Goal: Transaction & Acquisition: Book appointment/travel/reservation

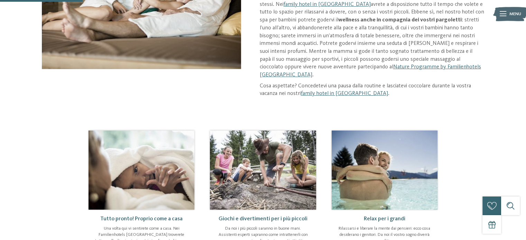
scroll to position [150, 0]
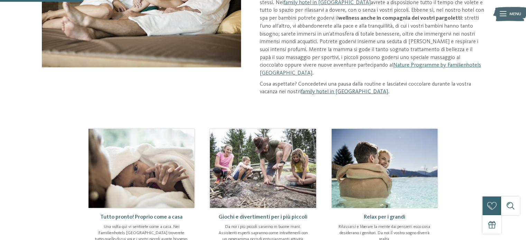
click at [354, 89] on link "family hotel in [GEOGRAPHIC_DATA]" at bounding box center [344, 92] width 87 height 6
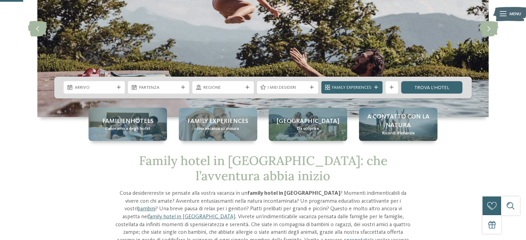
scroll to position [106, 0]
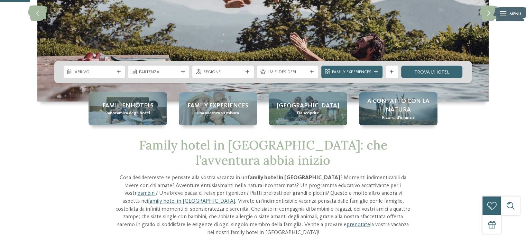
click at [119, 72] on icon at bounding box center [119, 72] width 4 height 4
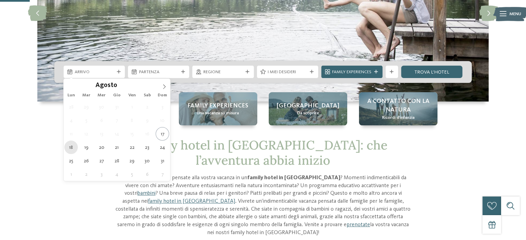
type div "18.08.2025"
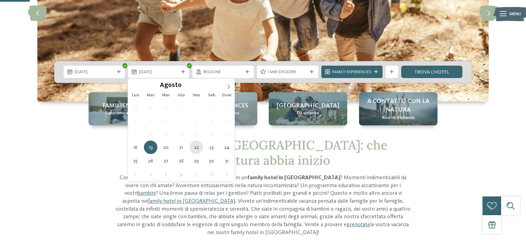
type div "22.08.2025"
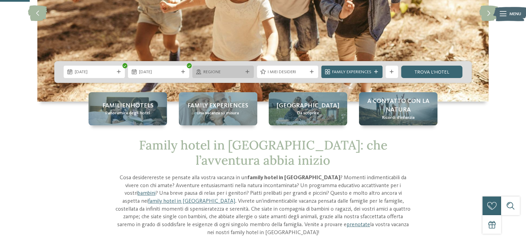
click at [245, 71] on div at bounding box center [247, 72] width 6 height 4
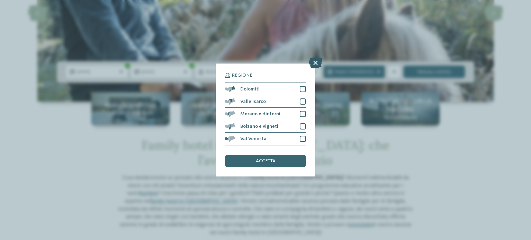
click at [319, 63] on icon at bounding box center [315, 63] width 13 height 11
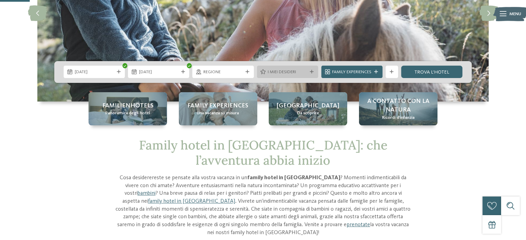
click at [303, 70] on span "I miei desideri" at bounding box center [286, 72] width 39 height 6
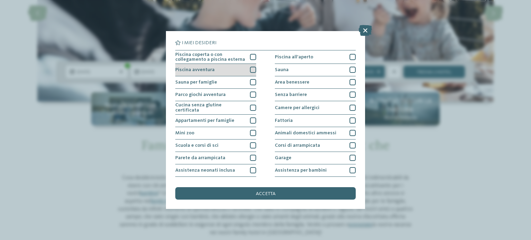
click at [251, 69] on div at bounding box center [253, 70] width 6 height 6
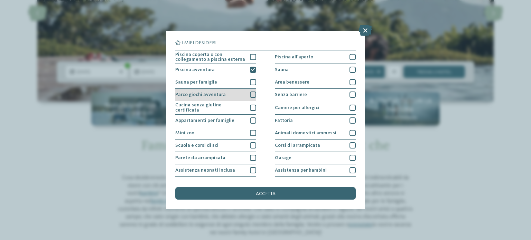
click at [250, 94] on div at bounding box center [253, 95] width 6 height 6
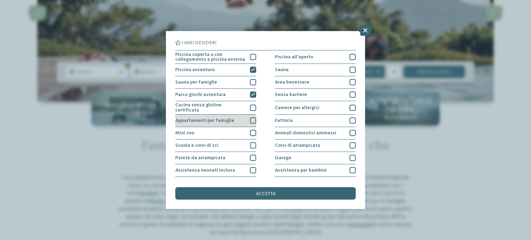
click at [252, 120] on div at bounding box center [253, 121] width 6 height 6
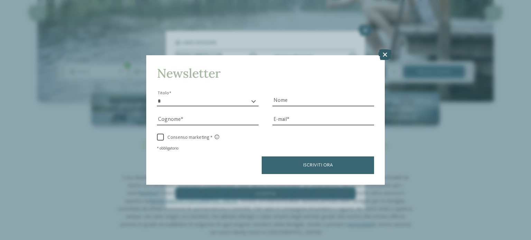
click at [384, 55] on icon at bounding box center [384, 54] width 13 height 11
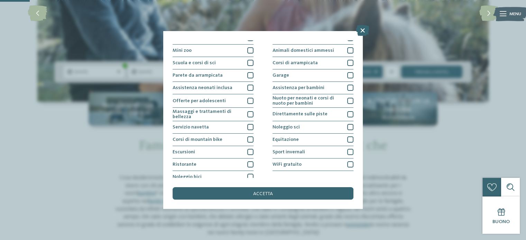
scroll to position [87, 0]
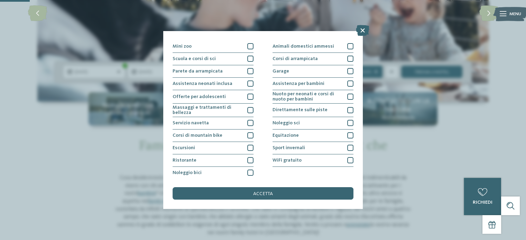
click at [366, 140] on div "I miei desideri Piscina coperta o con collegamento a piscina esterna Piscina al…" at bounding box center [263, 120] width 526 height 240
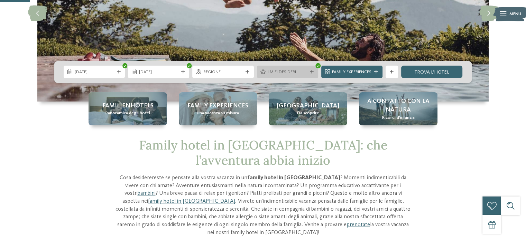
click at [307, 71] on div "I miei desideri" at bounding box center [287, 72] width 43 height 7
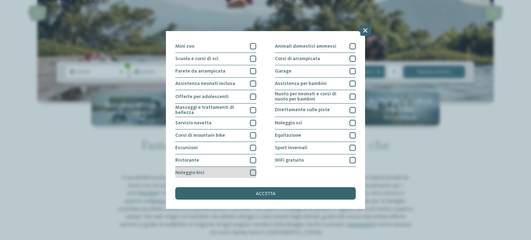
click at [253, 171] on div at bounding box center [253, 173] width 6 height 6
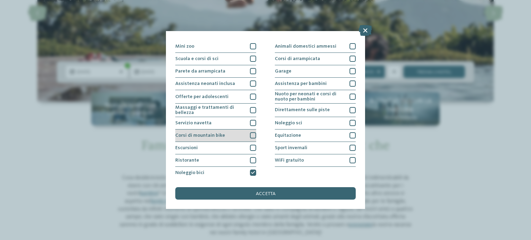
click at [251, 132] on div at bounding box center [253, 135] width 6 height 6
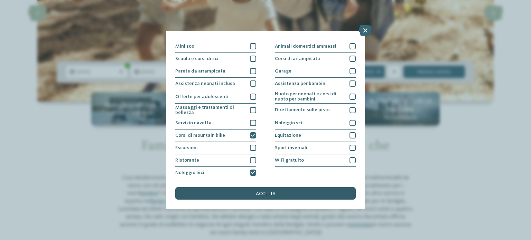
click at [262, 196] on span "accetta" at bounding box center [266, 193] width 20 height 5
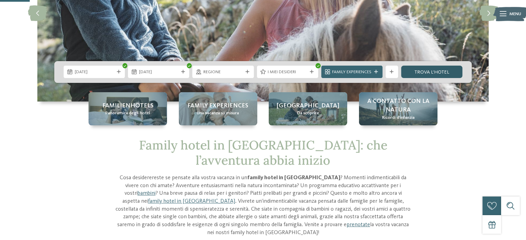
click at [427, 70] on link "trova l’hotel" at bounding box center [431, 72] width 61 height 12
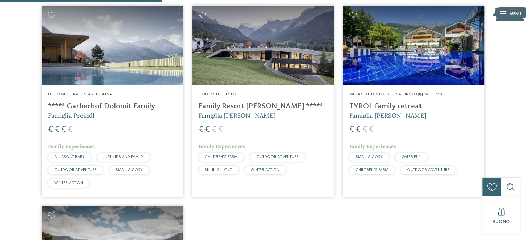
scroll to position [236, 0]
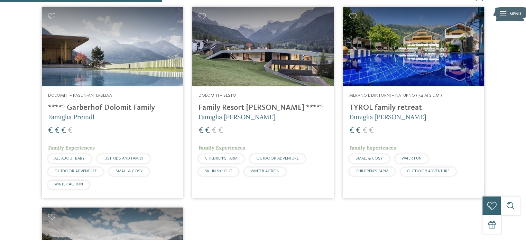
click at [126, 106] on h4 "****ˢ Garberhof Dolomit Family" at bounding box center [112, 107] width 129 height 9
click at [259, 105] on h4 "Family Resort [PERSON_NAME] ****ˢ" at bounding box center [262, 107] width 129 height 9
click at [377, 108] on h4 "TYROL family retreat" at bounding box center [413, 107] width 129 height 9
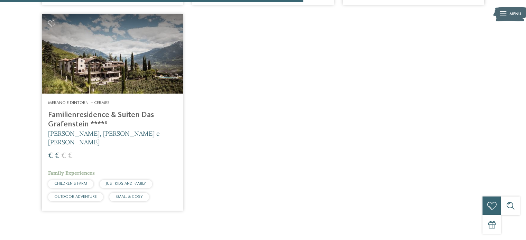
scroll to position [443, 0]
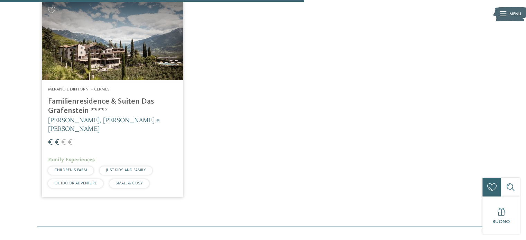
click at [87, 104] on h4 "Familienresidence & Suiten Das Grafenstein ****ˢ" at bounding box center [112, 106] width 129 height 19
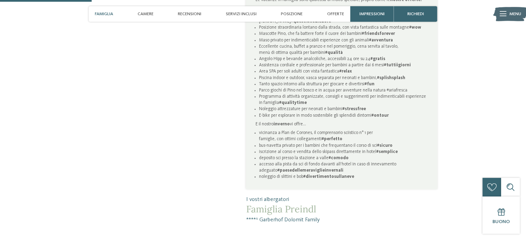
scroll to position [467, 0]
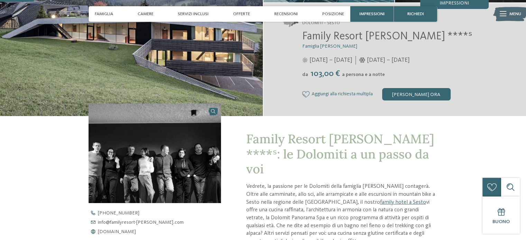
scroll to position [130, 0]
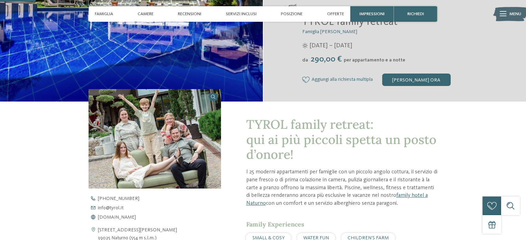
scroll to position [158, 0]
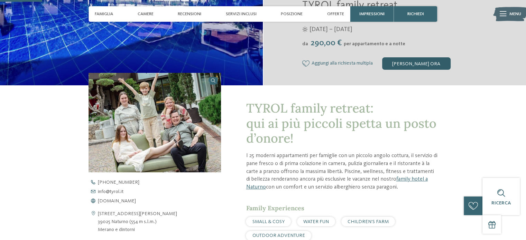
click at [424, 64] on div "[PERSON_NAME] ora" at bounding box center [416, 63] width 68 height 12
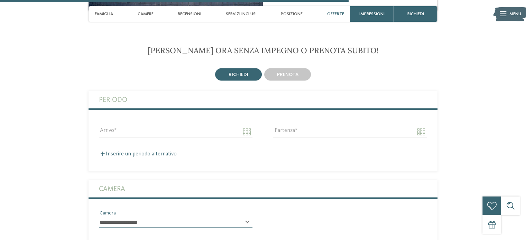
scroll to position [1304, 0]
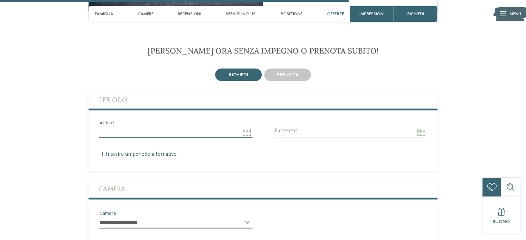
click at [205, 126] on input "Arrivo" at bounding box center [175, 132] width 153 height 12
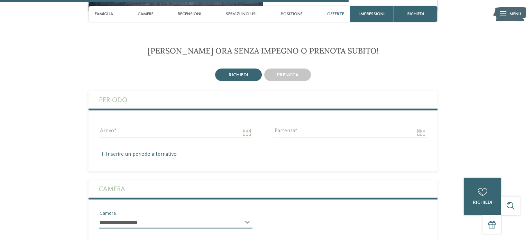
click at [268, 91] on label "Periodo" at bounding box center [263, 99] width 328 height 17
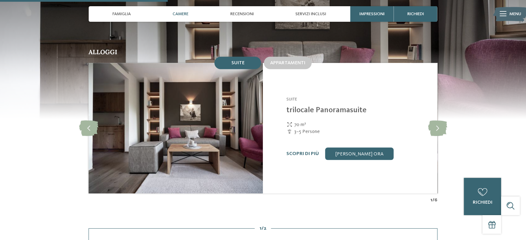
scroll to position [601, 0]
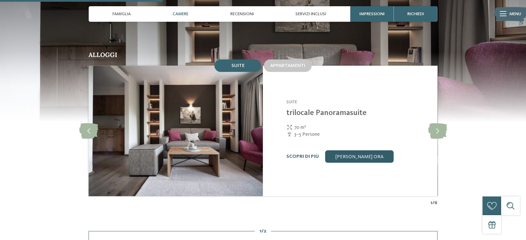
click at [358, 150] on link "[PERSON_NAME] ora" at bounding box center [359, 156] width 68 height 12
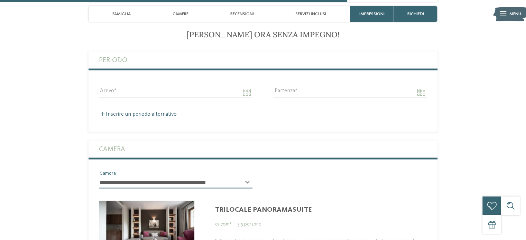
scroll to position [1324, 0]
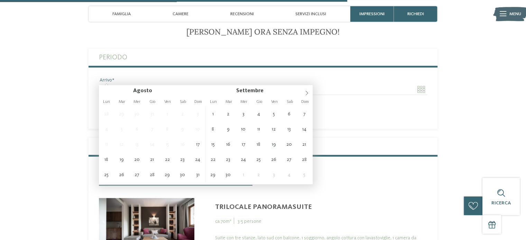
click at [224, 84] on input "Arrivo" at bounding box center [175, 90] width 153 height 12
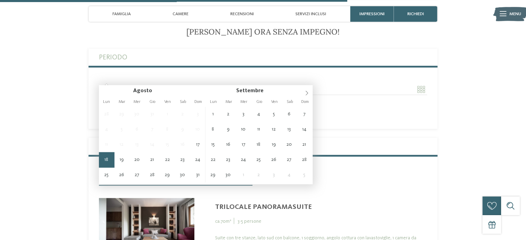
type input "**********"
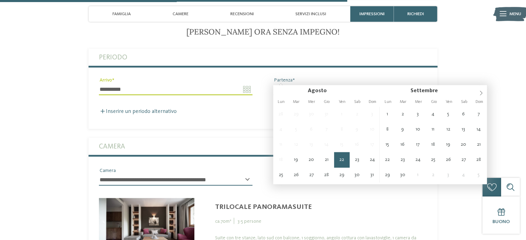
type input "**********"
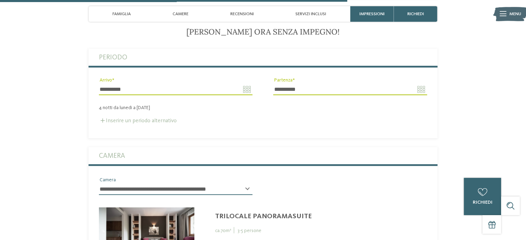
click at [102, 119] on span at bounding box center [103, 121] width 4 height 4
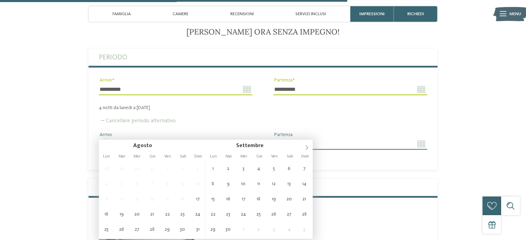
click at [113, 138] on input "Arrivo" at bounding box center [175, 144] width 153 height 12
type input "**********"
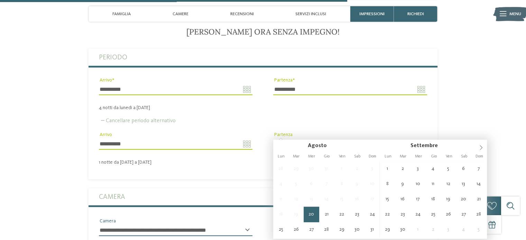
click at [359, 138] on input "**********" at bounding box center [349, 144] width 153 height 12
click at [374, 138] on input "**********" at bounding box center [349, 144] width 153 height 12
type input "**********"
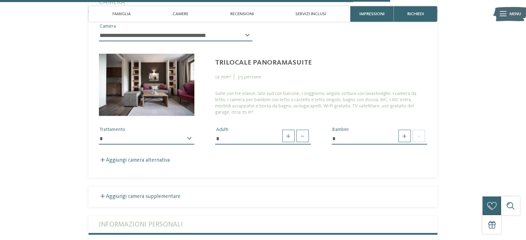
scroll to position [1513, 0]
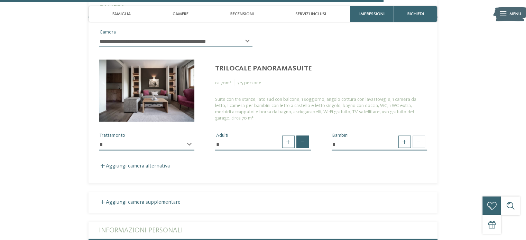
click at [306, 136] on span at bounding box center [302, 142] width 12 height 12
type input "*"
click at [306, 136] on span at bounding box center [302, 142] width 12 height 12
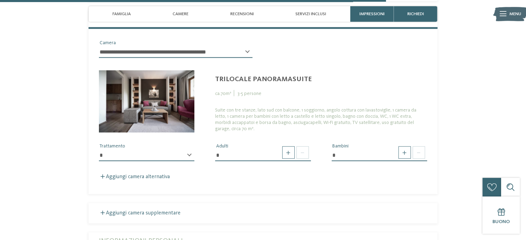
scroll to position [1522, 0]
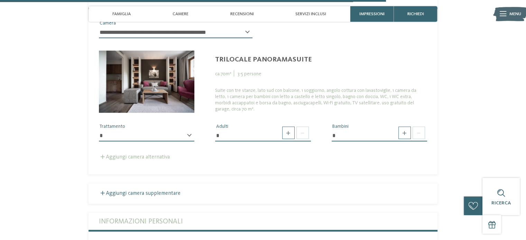
click at [156, 154] on label "Aggiungi camera alternativa" at bounding box center [134, 157] width 71 height 6
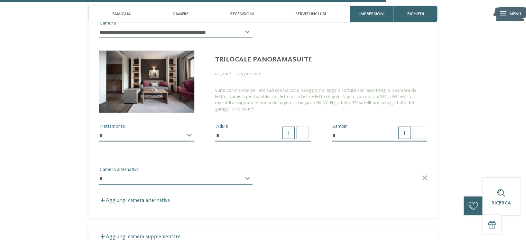
click at [164, 173] on select "**********" at bounding box center [175, 179] width 153 height 12
click at [334, 169] on div at bounding box center [350, 175] width 174 height 12
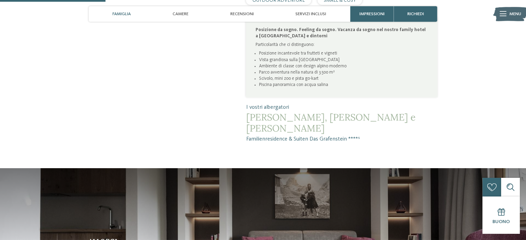
scroll to position [408, 0]
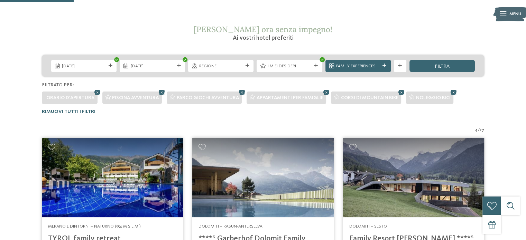
scroll to position [107, 0]
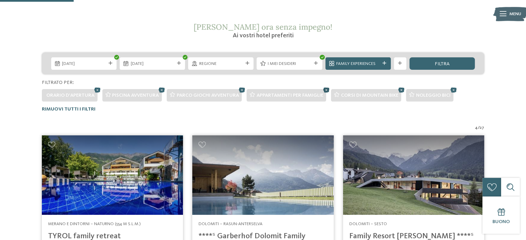
click at [326, 90] on icon at bounding box center [325, 90] width 9 height 8
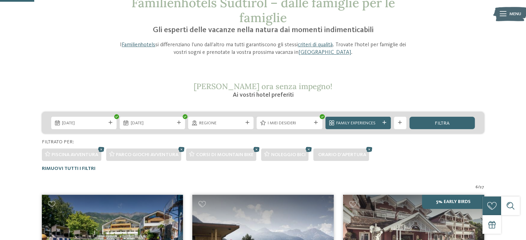
scroll to position [47, 0]
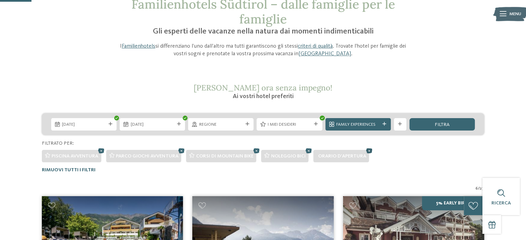
click at [370, 151] on icon at bounding box center [368, 151] width 9 height 8
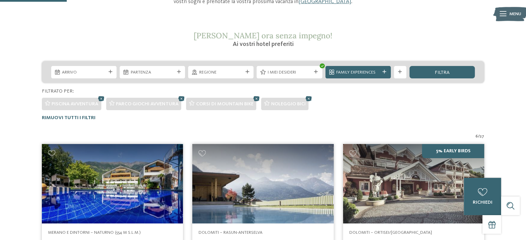
scroll to position [100, 0]
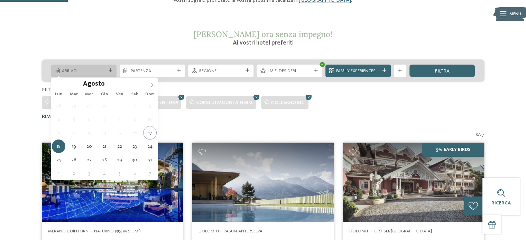
click at [110, 71] on icon at bounding box center [111, 71] width 4 height 4
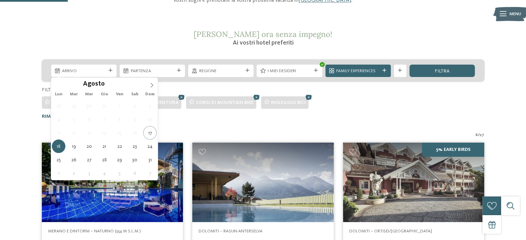
type div "18.08.2025"
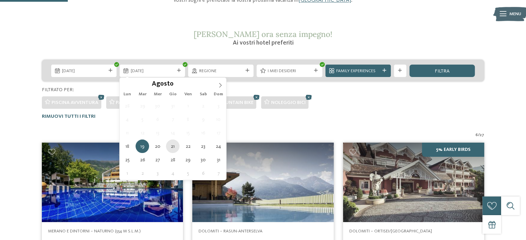
type div "21.08.2025"
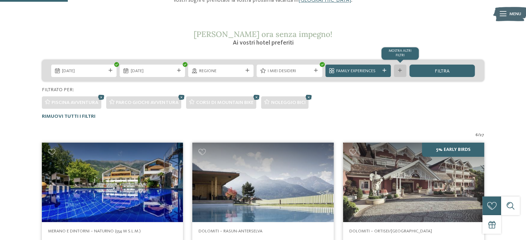
click at [397, 71] on div at bounding box center [400, 71] width 6 height 4
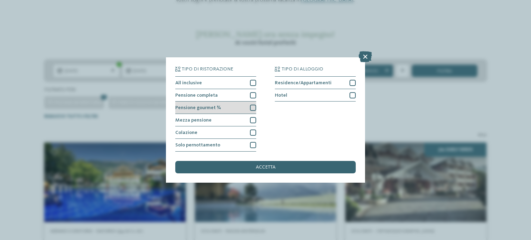
click at [252, 107] on div at bounding box center [253, 108] width 6 height 6
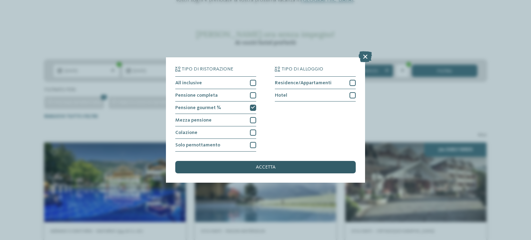
click at [277, 166] on div "accetta" at bounding box center [265, 167] width 180 height 12
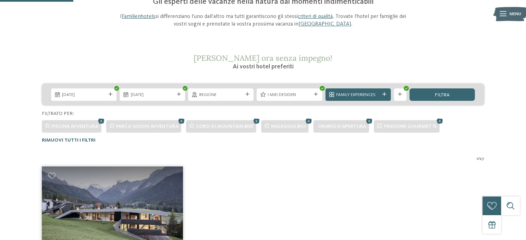
scroll to position [77, 0]
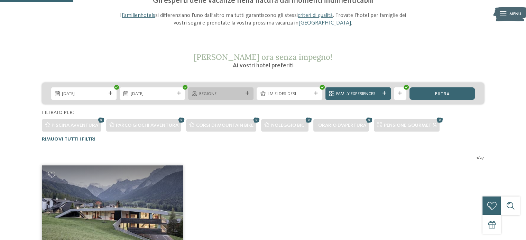
click at [222, 93] on span "Regione" at bounding box center [221, 94] width 44 height 6
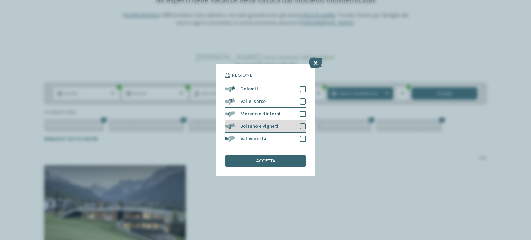
click at [301, 127] on div at bounding box center [303, 126] width 6 height 6
click at [272, 159] on span "accetta" at bounding box center [266, 161] width 20 height 5
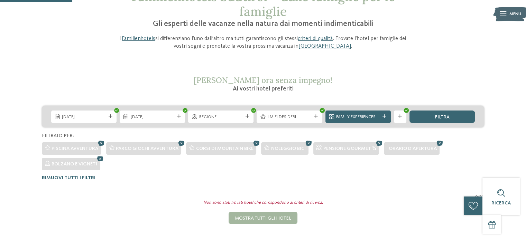
scroll to position [56, 0]
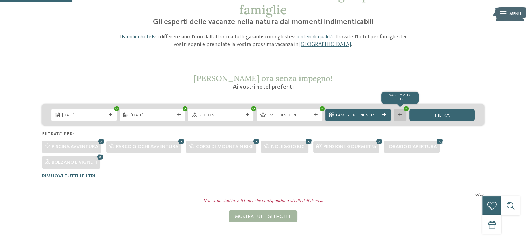
click at [399, 114] on icon at bounding box center [400, 115] width 4 height 4
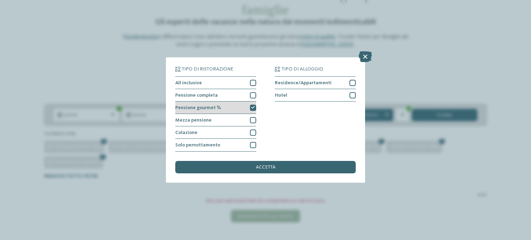
click at [252, 107] on icon at bounding box center [253, 108] width 4 height 4
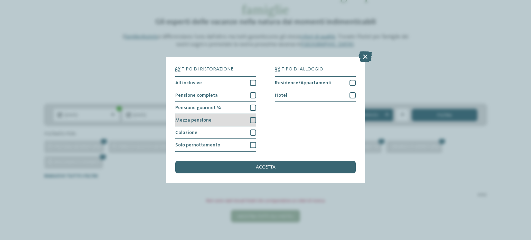
click at [251, 120] on div at bounding box center [253, 120] width 6 height 6
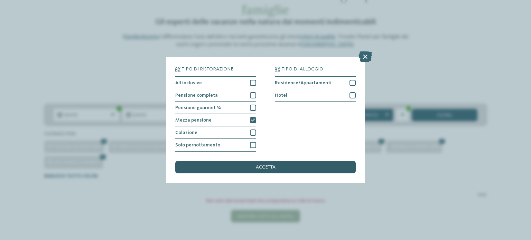
click at [267, 170] on div "accetta" at bounding box center [265, 167] width 180 height 12
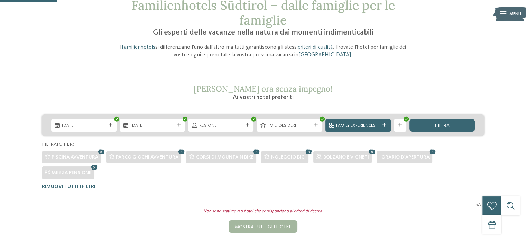
scroll to position [43, 0]
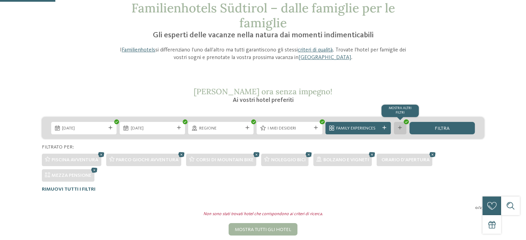
click at [398, 127] on icon at bounding box center [400, 128] width 4 height 4
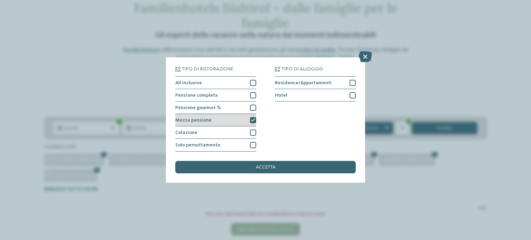
click at [252, 119] on icon at bounding box center [253, 121] width 4 height 4
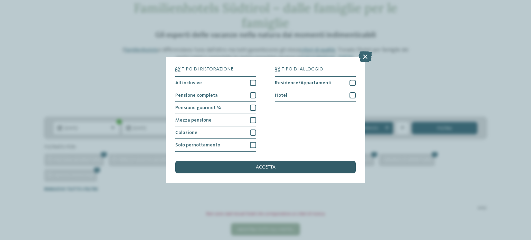
click at [266, 168] on span "accetta" at bounding box center [266, 167] width 20 height 5
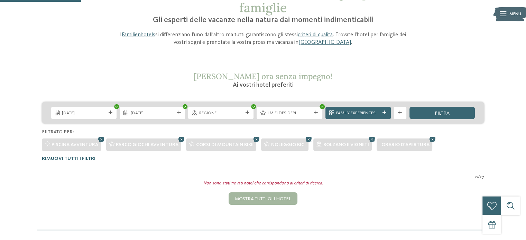
scroll to position [60, 0]
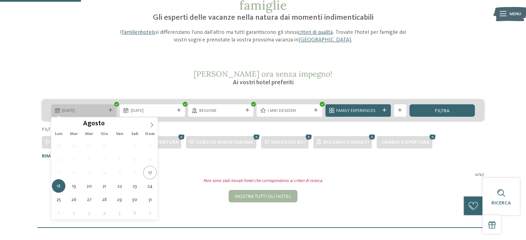
click at [110, 111] on icon at bounding box center [111, 111] width 4 height 4
type div "19.08.2025"
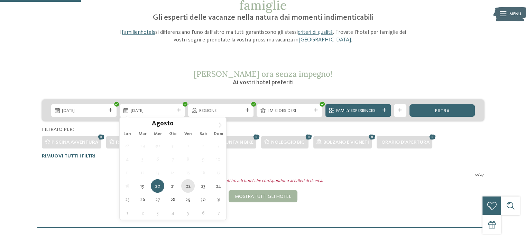
type div "22.08.2025"
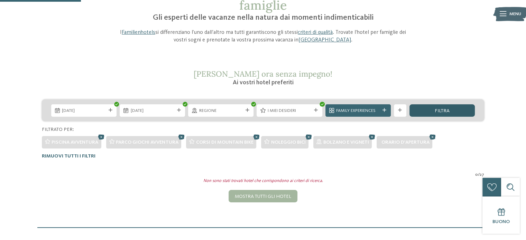
click at [442, 110] on span "filtra" at bounding box center [441, 111] width 15 height 5
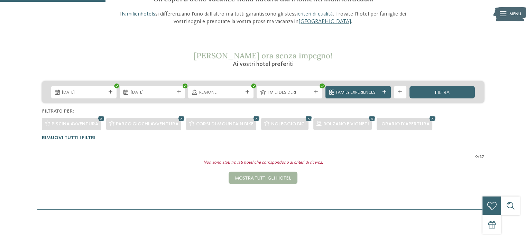
scroll to position [79, 0]
click at [400, 87] on div "mostra altri filtri" at bounding box center [400, 92] width 12 height 12
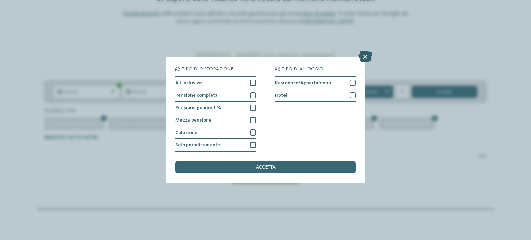
click at [366, 56] on icon at bounding box center [364, 56] width 13 height 11
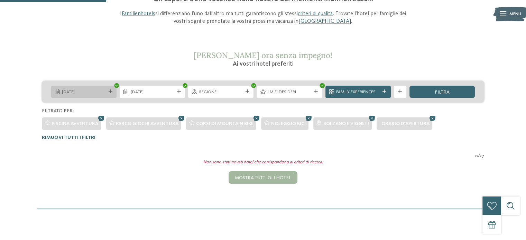
click at [110, 92] on icon at bounding box center [111, 92] width 4 height 4
click at [430, 90] on div "filtra" at bounding box center [441, 92] width 65 height 12
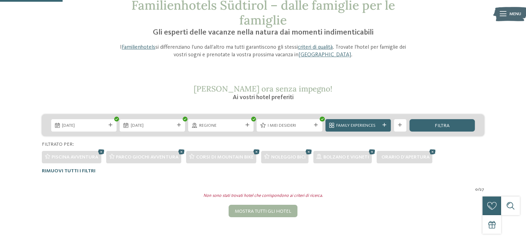
scroll to position [47, 0]
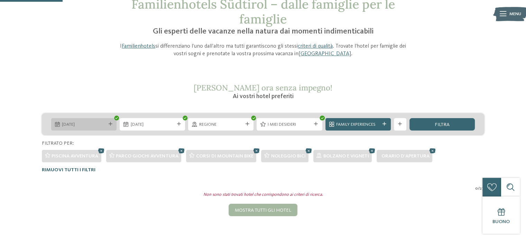
click at [106, 121] on div "20.08.2025" at bounding box center [83, 124] width 47 height 7
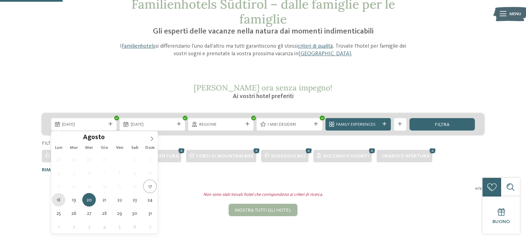
type div "18.08.2025"
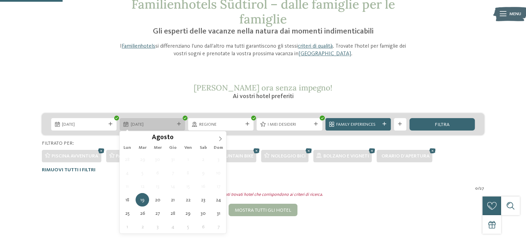
click at [178, 125] on icon at bounding box center [179, 124] width 4 height 4
type div "21.08.2025"
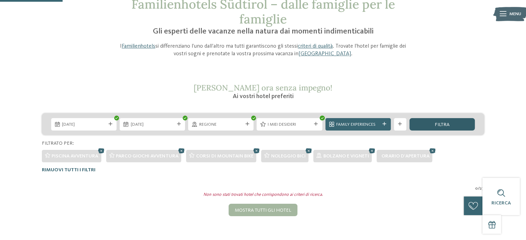
click at [435, 123] on span "filtra" at bounding box center [441, 124] width 15 height 5
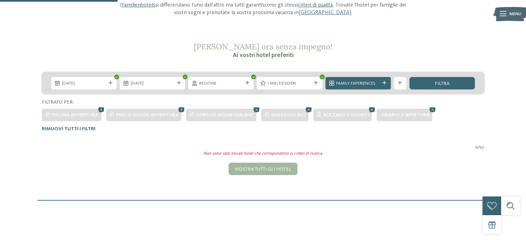
scroll to position [90, 0]
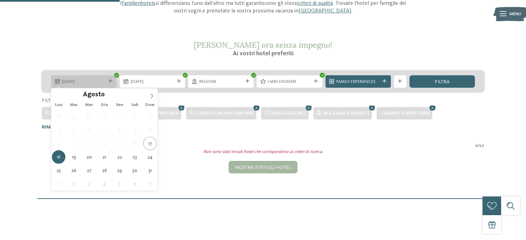
click at [109, 81] on icon at bounding box center [111, 81] width 4 height 4
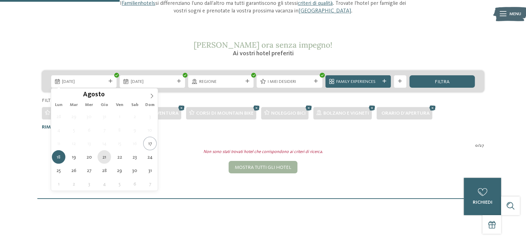
type div "21.08.2025"
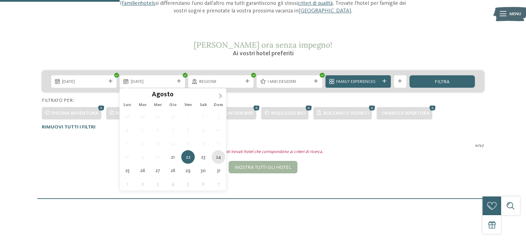
type div "24.08.2025"
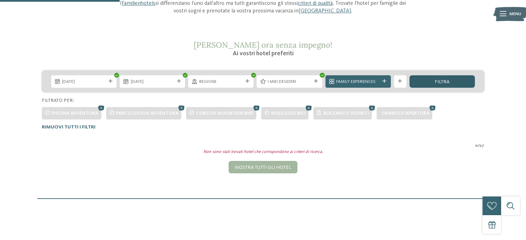
click at [429, 79] on div "filtra" at bounding box center [441, 81] width 65 height 12
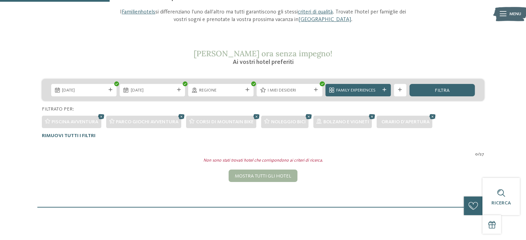
scroll to position [82, 0]
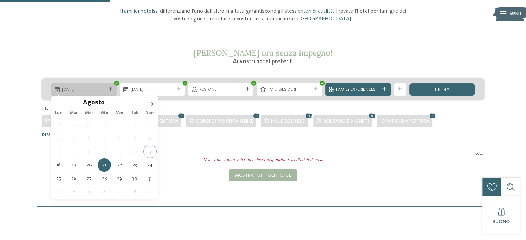
click at [100, 91] on span "21.08.2025" at bounding box center [84, 90] width 44 height 6
click at [88, 89] on span "21.08.2025" at bounding box center [84, 90] width 44 height 6
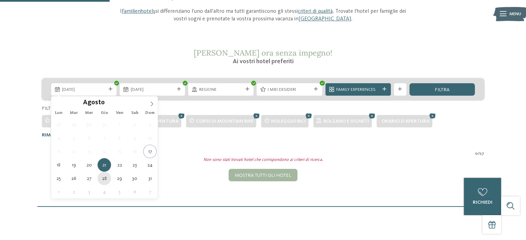
type div "28.08.2025"
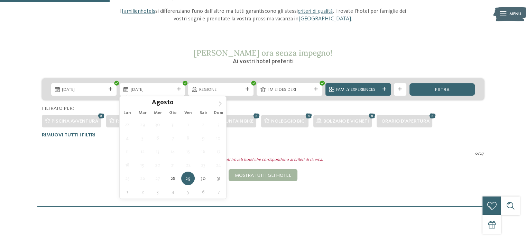
type div "29.08.2025"
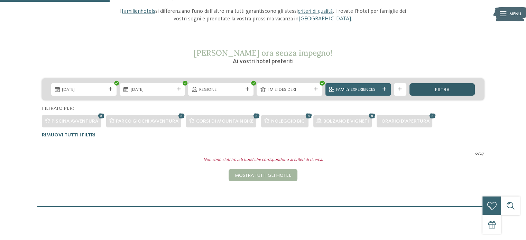
click at [417, 85] on div "filtra" at bounding box center [441, 89] width 65 height 12
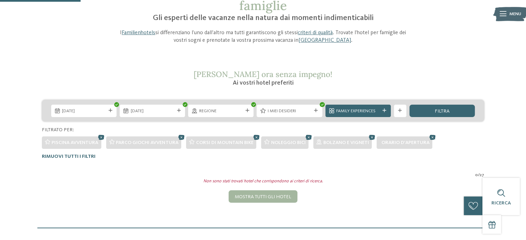
scroll to position [61, 0]
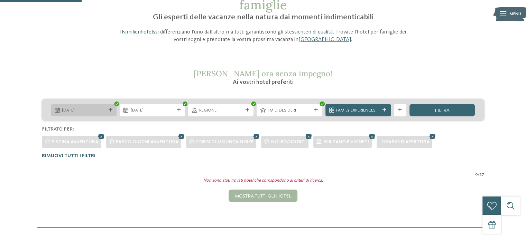
click at [115, 103] on icon at bounding box center [116, 104] width 3 height 2
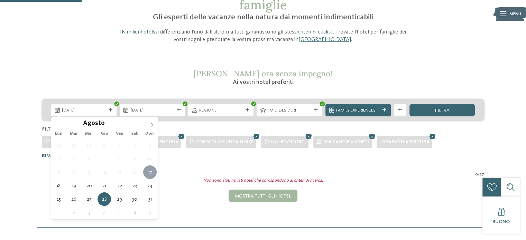
type div "17.08.2025"
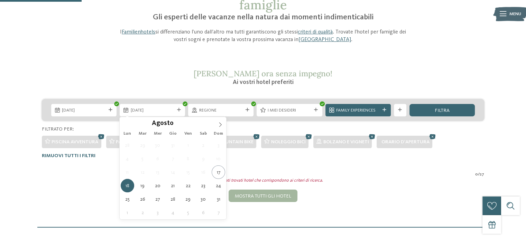
type div "18.08.2025"
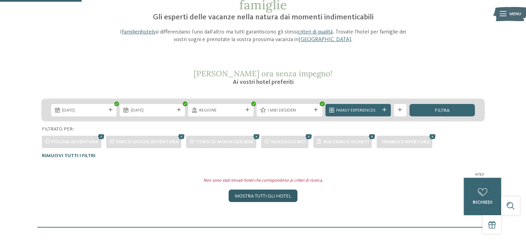
click at [274, 192] on div "Mostra tutti gli hotel" at bounding box center [262, 196] width 69 height 12
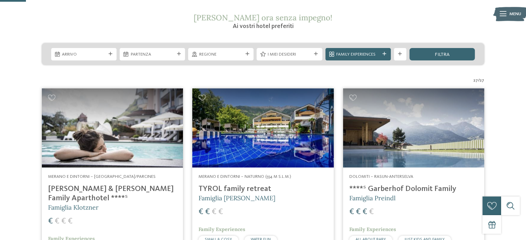
scroll to position [123, 0]
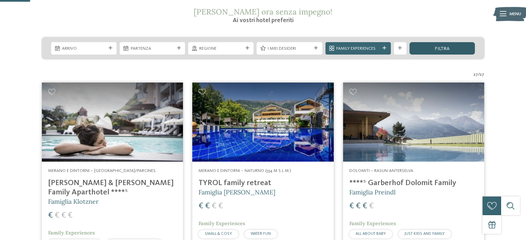
click at [440, 48] on span "filtra" at bounding box center [441, 48] width 15 height 5
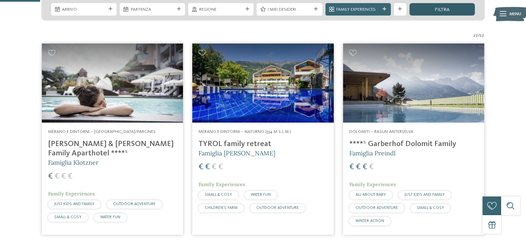
scroll to position [162, 0]
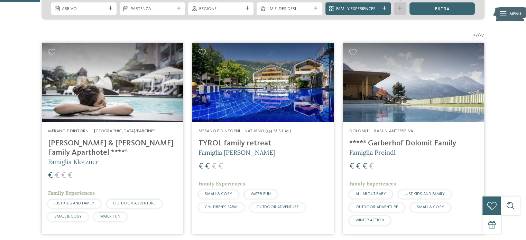
click at [398, 9] on icon at bounding box center [400, 9] width 4 height 4
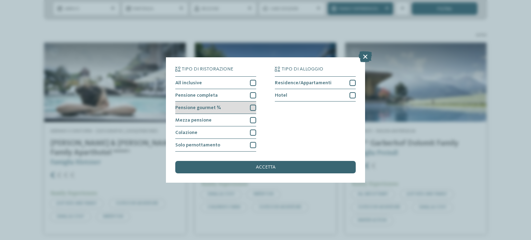
click at [254, 107] on div at bounding box center [253, 108] width 6 height 6
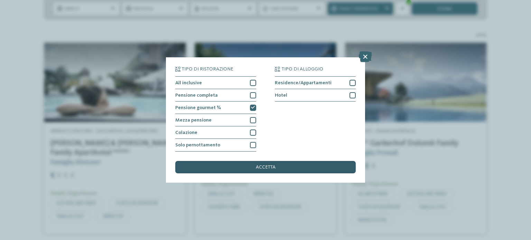
click at [270, 163] on div "accetta" at bounding box center [265, 167] width 180 height 12
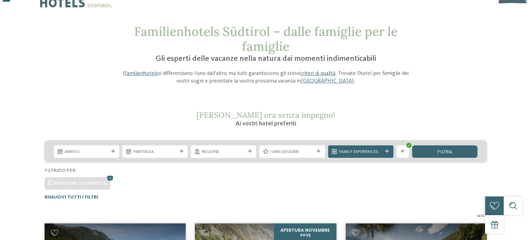
scroll to position [21, 0]
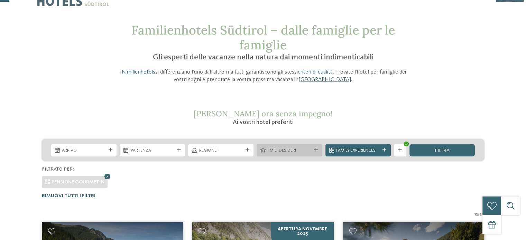
click at [290, 153] on span "I miei desideri" at bounding box center [289, 151] width 44 height 6
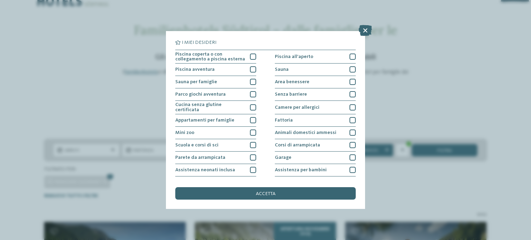
scroll to position [0, 0]
click at [349, 56] on div at bounding box center [352, 57] width 6 height 6
click at [349, 80] on div at bounding box center [352, 82] width 6 height 6
click at [349, 70] on div at bounding box center [352, 70] width 6 height 6
click at [252, 70] on div at bounding box center [253, 70] width 6 height 6
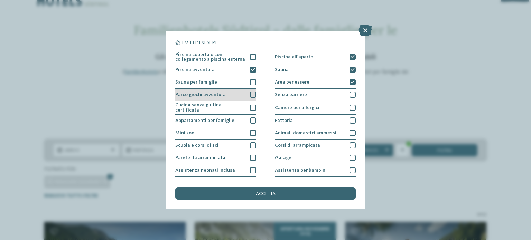
click at [251, 97] on div at bounding box center [253, 95] width 6 height 6
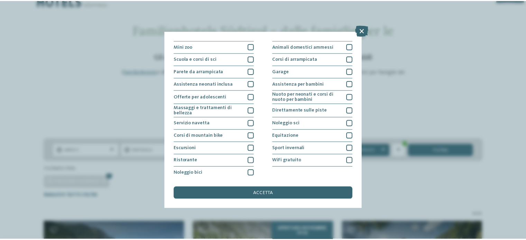
scroll to position [87, 0]
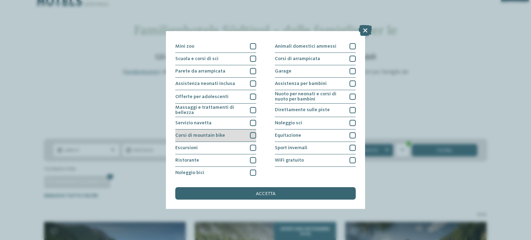
click at [250, 136] on div at bounding box center [253, 135] width 6 height 6
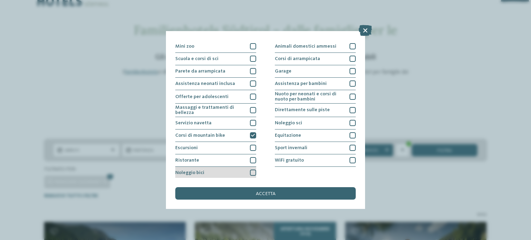
click at [250, 172] on div at bounding box center [253, 173] width 6 height 6
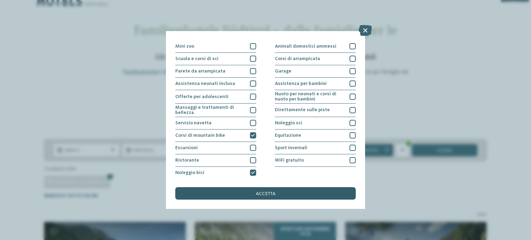
click at [270, 194] on span "accetta" at bounding box center [266, 193] width 20 height 5
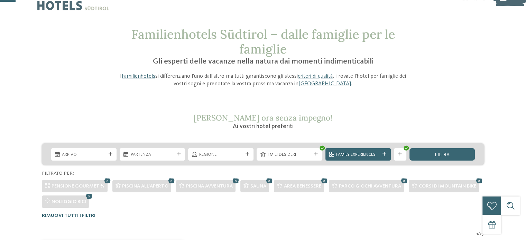
scroll to position [19, 0]
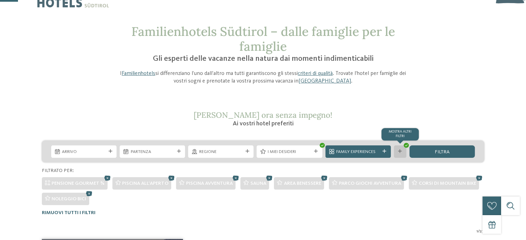
click at [399, 151] on icon at bounding box center [400, 152] width 4 height 4
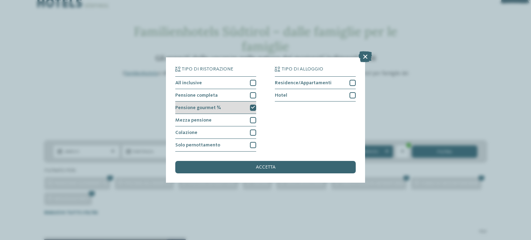
click at [253, 109] on icon at bounding box center [253, 108] width 4 height 4
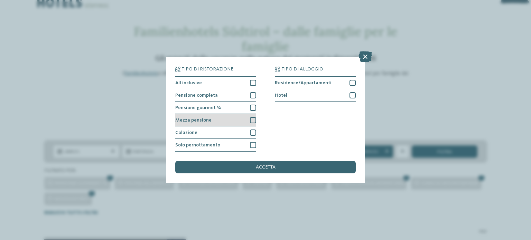
click at [254, 120] on div at bounding box center [253, 120] width 6 height 6
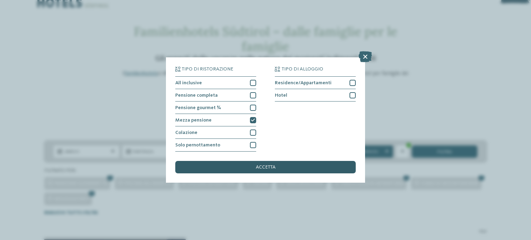
click at [269, 168] on span "accetta" at bounding box center [266, 167] width 20 height 5
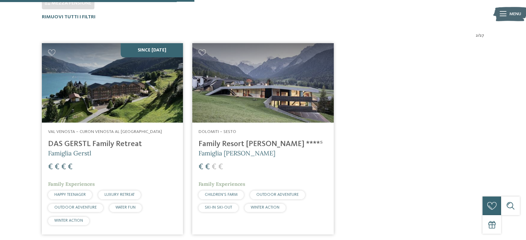
scroll to position [216, 0]
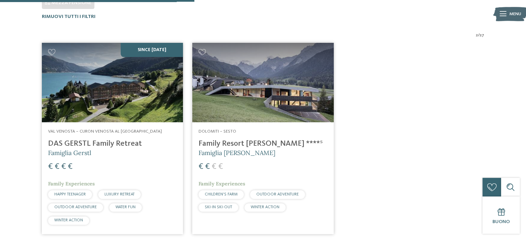
click at [121, 140] on h4 "DAS GERSTL Family Retreat" at bounding box center [112, 143] width 129 height 9
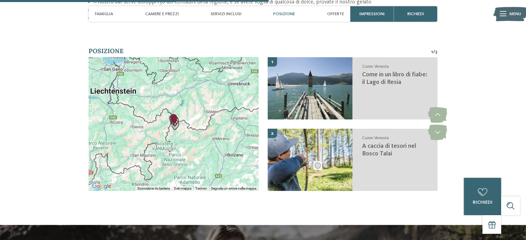
scroll to position [1100, 0]
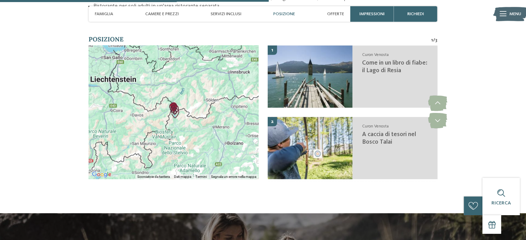
click at [172, 108] on img "A caccia di tesori nel Bosco Talai" at bounding box center [175, 113] width 10 height 10
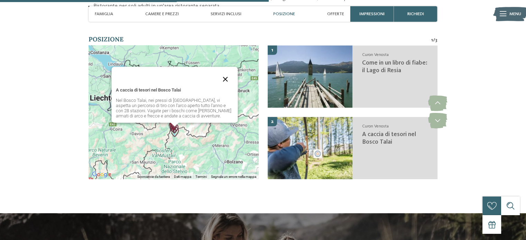
click at [224, 74] on button "Chiudi" at bounding box center [225, 79] width 17 height 17
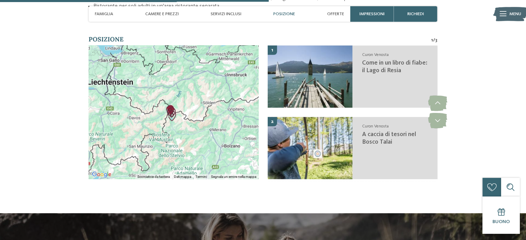
drag, startPoint x: 173, startPoint y: 118, endPoint x: 170, endPoint y: 102, distance: 15.9
click at [170, 107] on img "Come in un libro di fiabe: il Lago di Resia" at bounding box center [171, 112] width 10 height 10
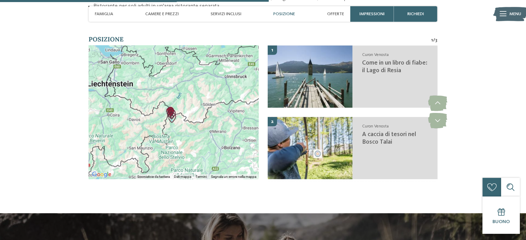
click at [170, 109] on img "Come in un libro di fiabe: il Lago di Resia" at bounding box center [171, 114] width 10 height 10
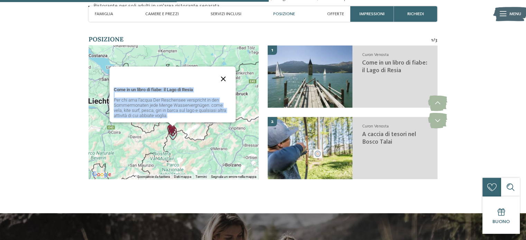
click at [222, 71] on button "Chiudi" at bounding box center [223, 79] width 17 height 17
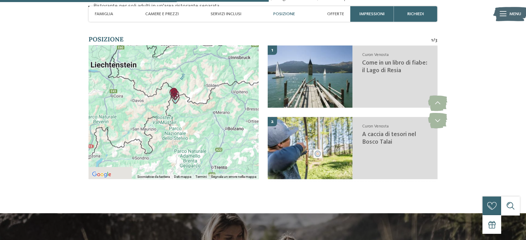
drag, startPoint x: 176, startPoint y: 150, endPoint x: 178, endPoint y: 107, distance: 42.6
click at [178, 107] on div at bounding box center [173, 112] width 170 height 134
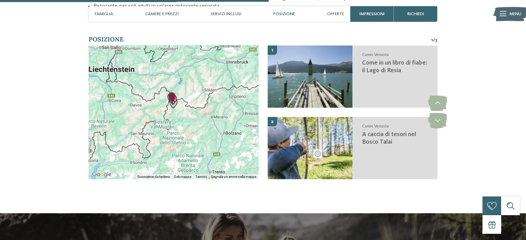
drag, startPoint x: 187, startPoint y: 100, endPoint x: 185, endPoint y: 104, distance: 4.6
click at [185, 104] on div at bounding box center [173, 112] width 170 height 134
click at [168, 94] on img "Come in un libro di fiabe: il Lago di Resia" at bounding box center [173, 99] width 10 height 10
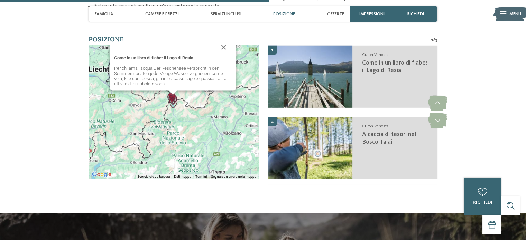
click at [173, 112] on div "Come in un libro di fiabe: il Lago di Resia Per chi ama l’acqua Der Reschensee …" at bounding box center [258, 112] width 170 height 0
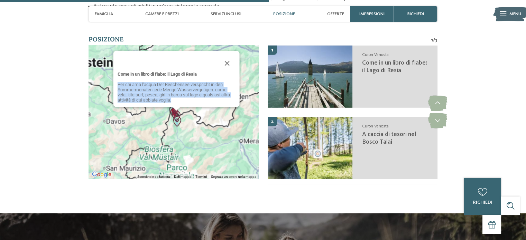
click at [167, 90] on p "Per chi ama l’acqua Der Reschensee verspricht in den Sommermonaten jede Menge W…" at bounding box center [176, 92] width 118 height 21
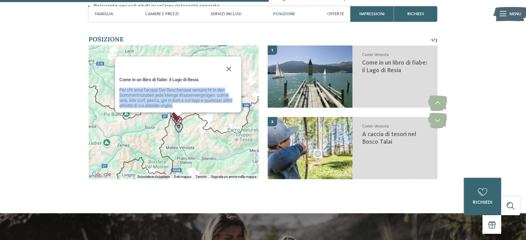
click at [175, 116] on img "Come in un libro di fiabe: il Lago di Resia" at bounding box center [178, 121] width 10 height 10
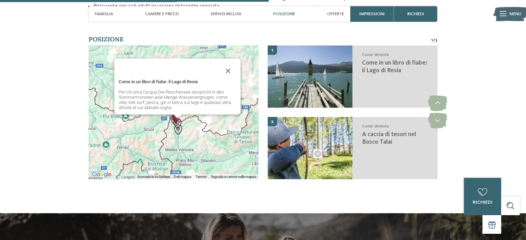
click at [175, 114] on div "Come in un libro di fiabe: il Lago di Resia Per chi ama l’acqua Der Reschensee …" at bounding box center [258, 114] width 170 height 0
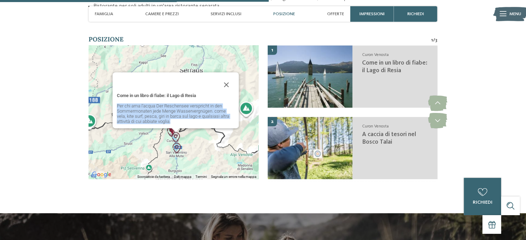
click at [175, 114] on div "Come in un libro di fiabe: il Lago di Resia Per chi ama l’acqua Der Reschensee …" at bounding box center [175, 100] width 126 height 56
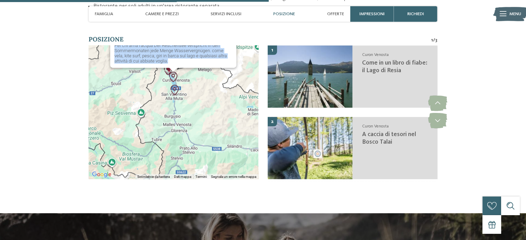
drag, startPoint x: 189, startPoint y: 142, endPoint x: 187, endPoint y: 76, distance: 66.1
click at [187, 76] on div "Come in un libro di fiabe: il Lago di Resia Per chi ama l’acqua Der Reschensee …" at bounding box center [173, 112] width 170 height 134
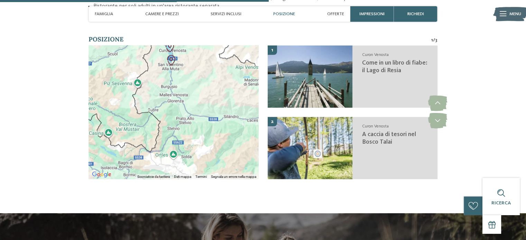
drag, startPoint x: 197, startPoint y: 133, endPoint x: 194, endPoint y: 101, distance: 32.3
click at [194, 101] on div "Come in un libro di fiabe: il Lago di Resia Per chi ama l’acqua Der Reschensee …" at bounding box center [173, 112] width 170 height 134
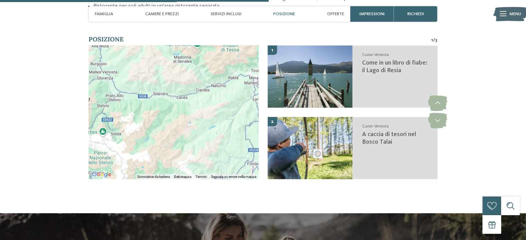
drag, startPoint x: 209, startPoint y: 131, endPoint x: 133, endPoint y: 108, distance: 79.3
click at [133, 108] on div "Come in un libro di fiabe: il Lago di Resia Per chi ama l’acqua Der Reschensee …" at bounding box center [173, 112] width 170 height 134
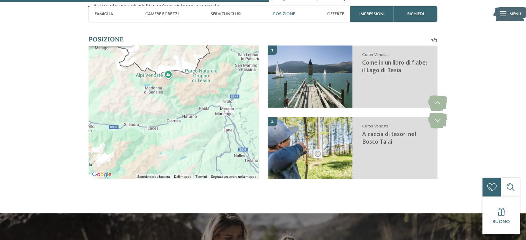
drag, startPoint x: 192, startPoint y: 114, endPoint x: 185, endPoint y: 133, distance: 20.2
click at [185, 133] on div "Come in un libro di fiabe: il Lago di Resia Per chi ama l’acqua Der Reschensee …" at bounding box center [173, 112] width 170 height 134
